Goal: Check status: Check status

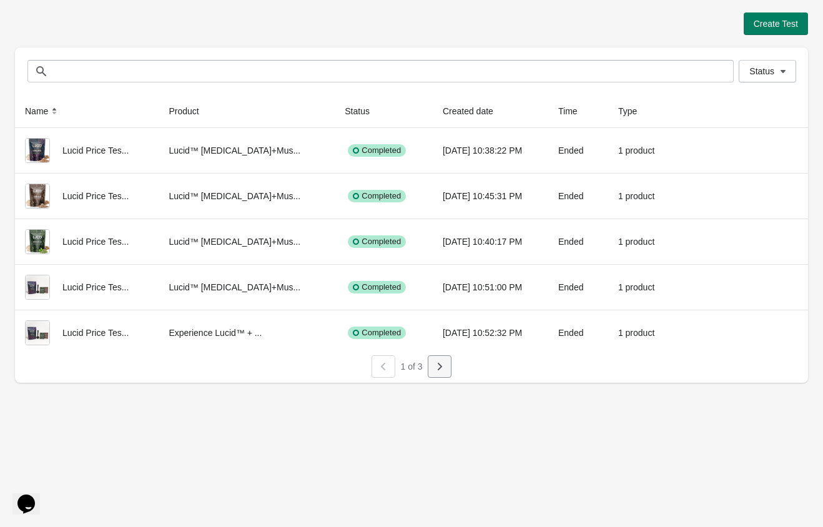
click at [437, 363] on icon "button" at bounding box center [439, 366] width 12 height 12
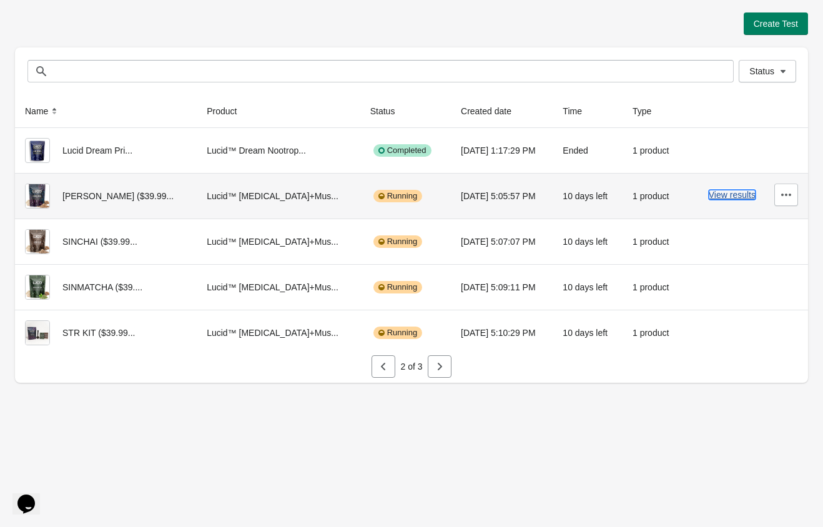
click at [738, 194] on button "View results" at bounding box center [732, 195] width 47 height 10
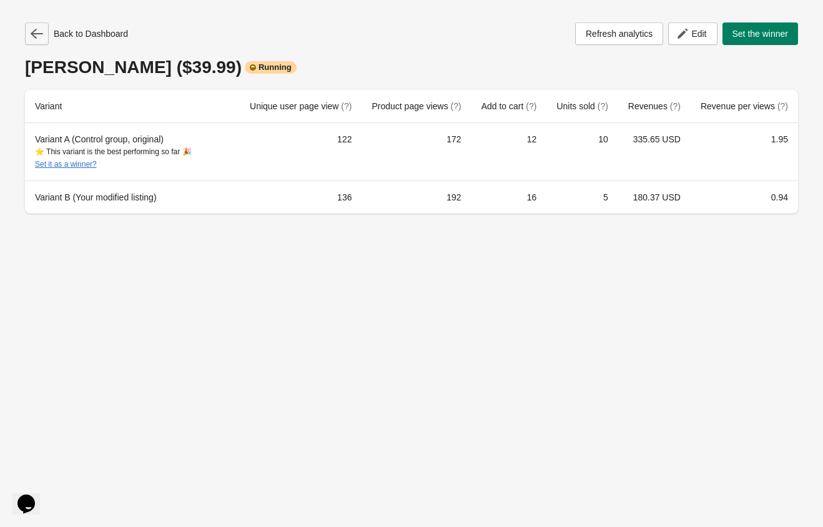
click at [34, 43] on button "button" at bounding box center [37, 33] width 24 height 22
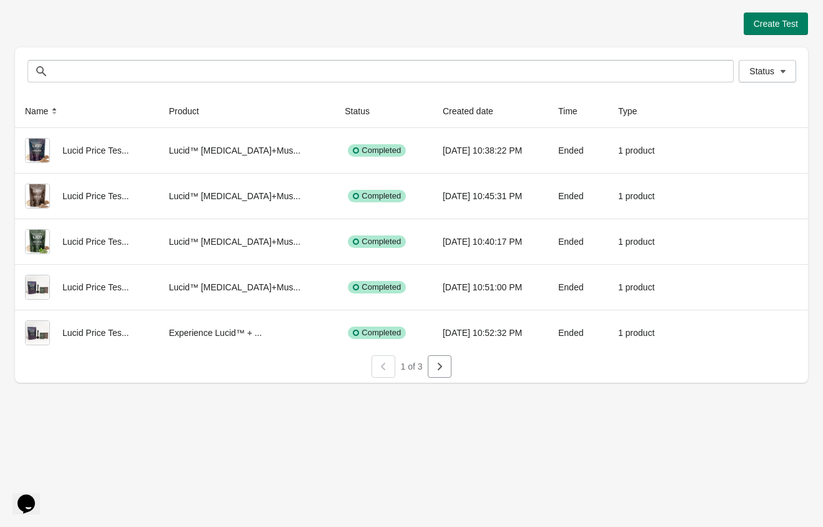
click at [435, 379] on div at bounding box center [411, 380] width 793 height 5
click at [441, 370] on icon "button" at bounding box center [439, 366] width 12 height 12
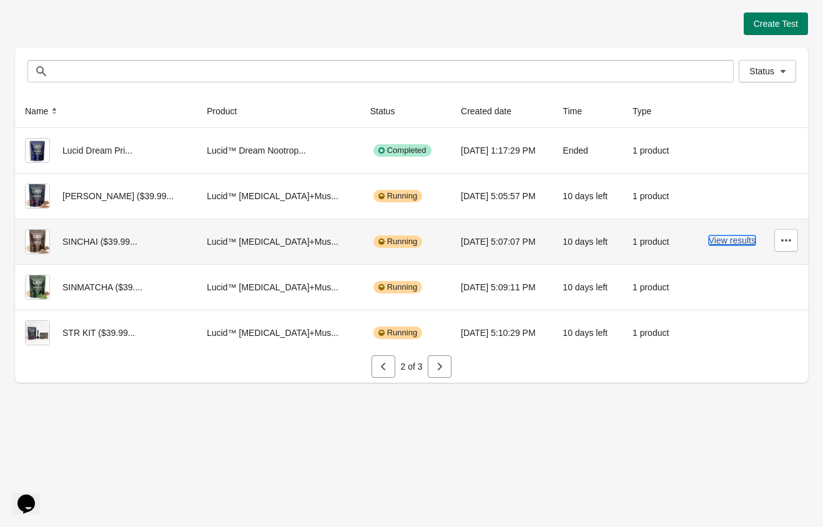
click at [745, 238] on button "View results" at bounding box center [732, 240] width 47 height 10
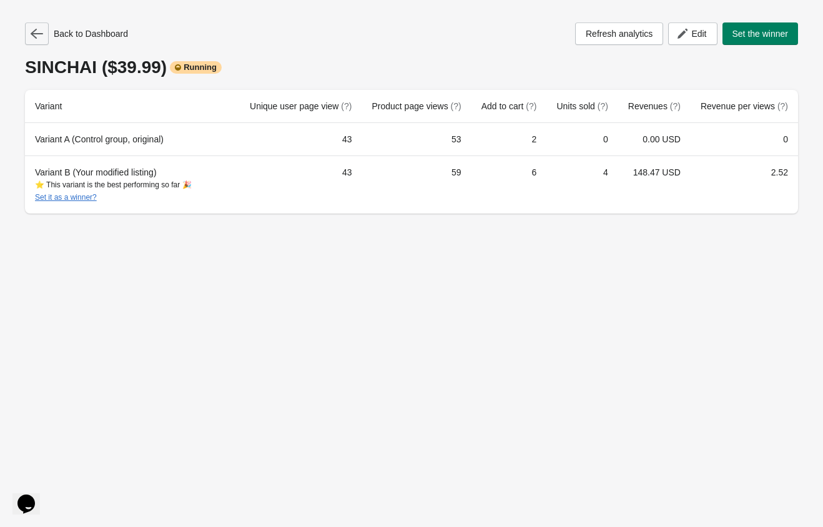
click at [33, 37] on icon "button" at bounding box center [37, 33] width 12 height 12
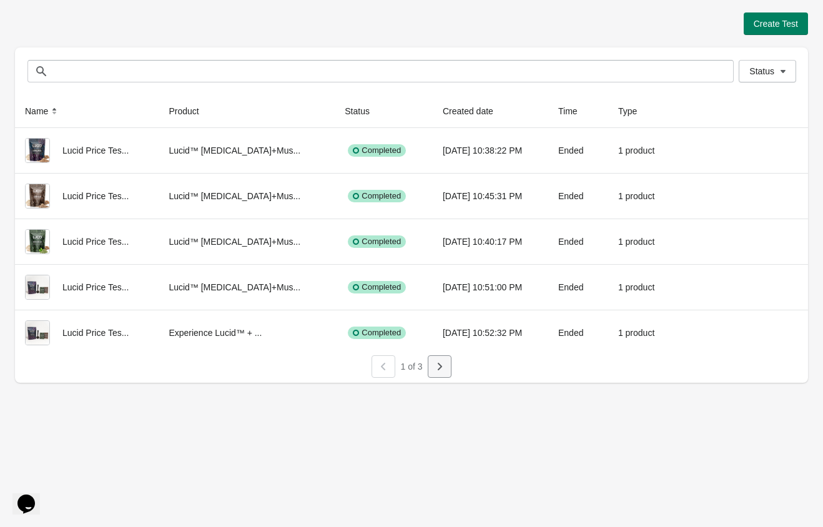
click at [445, 370] on icon "button" at bounding box center [439, 366] width 12 height 12
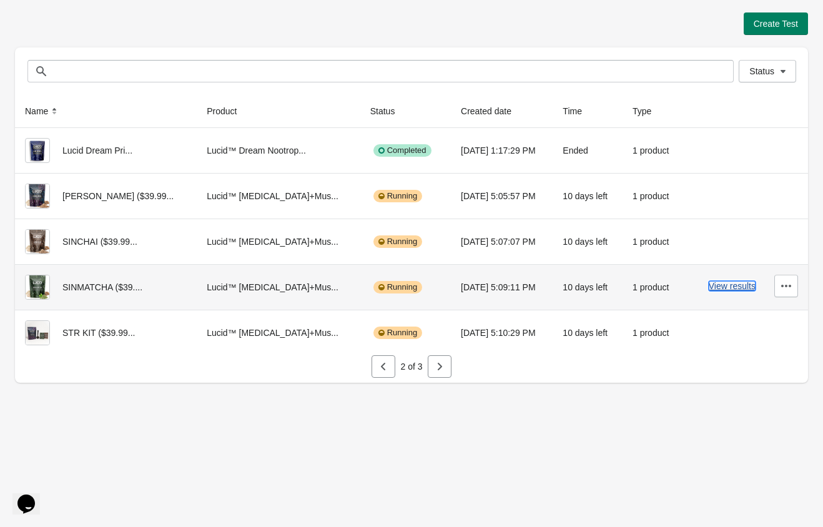
click at [730, 282] on button "View results" at bounding box center [732, 286] width 47 height 10
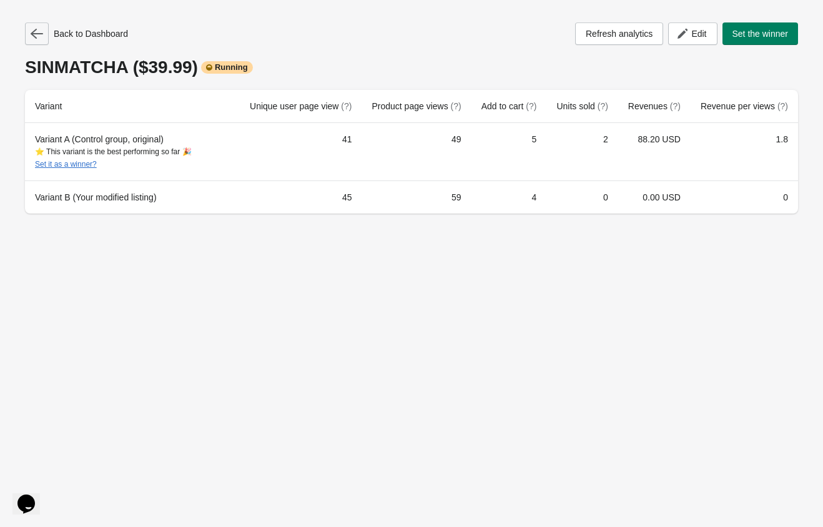
click at [41, 37] on icon "button" at bounding box center [37, 33] width 12 height 12
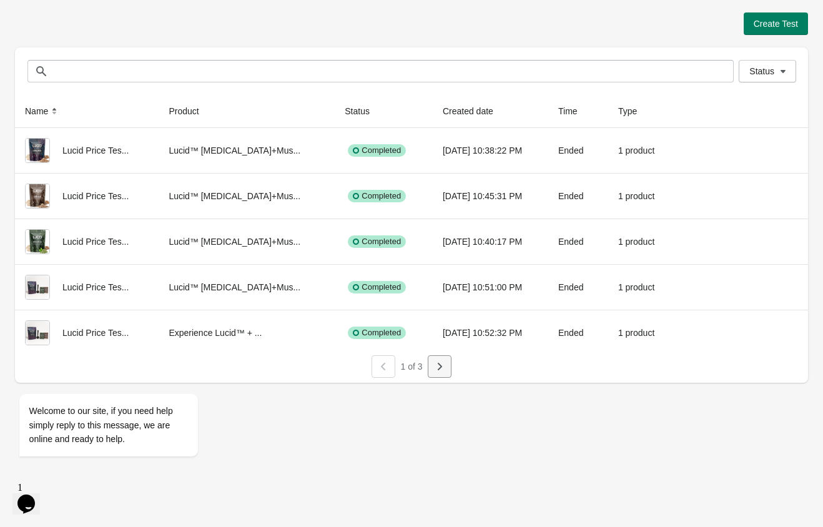
click at [443, 363] on icon "button" at bounding box center [439, 366] width 12 height 12
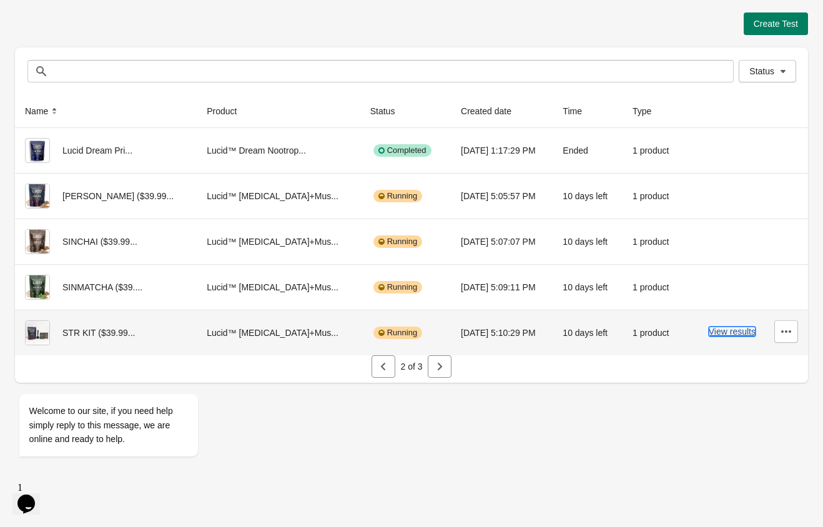
click at [722, 331] on button "View results" at bounding box center [732, 331] width 47 height 10
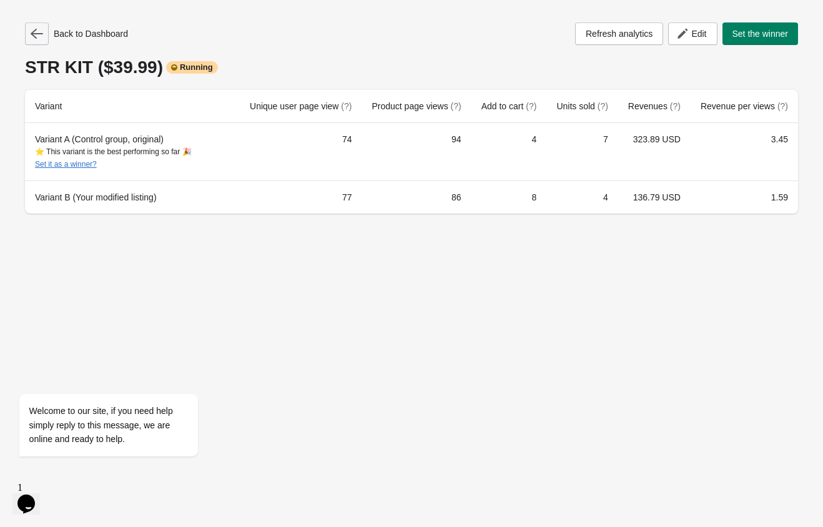
click at [35, 35] on icon "button" at bounding box center [37, 33] width 12 height 12
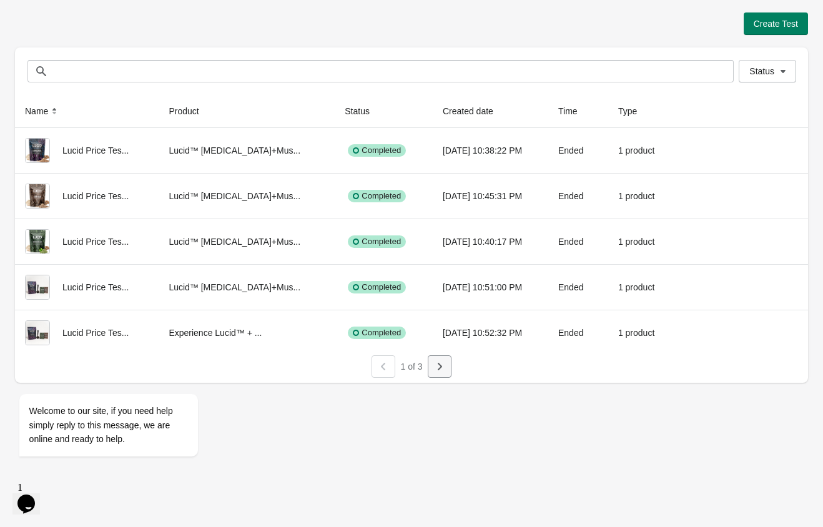
click at [448, 368] on button "button" at bounding box center [440, 366] width 24 height 22
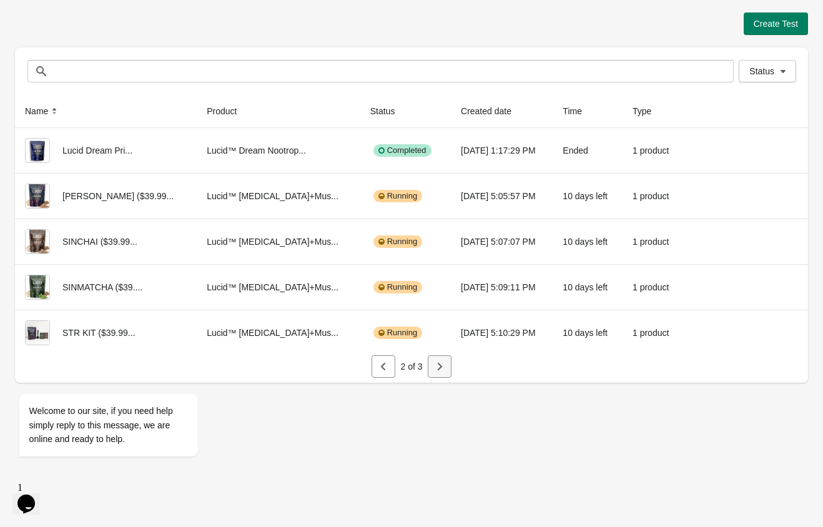
click at [448, 368] on button "button" at bounding box center [440, 366] width 24 height 22
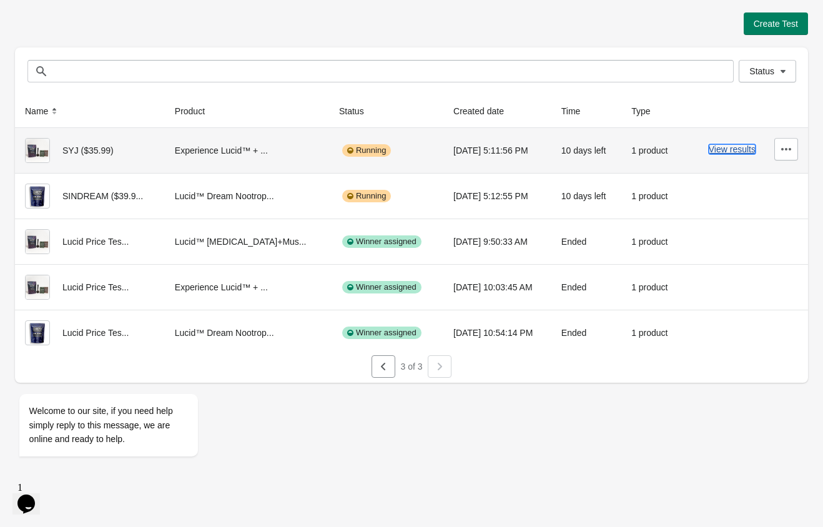
click at [727, 150] on button "View results" at bounding box center [732, 149] width 47 height 10
